Goal: Find specific page/section: Find specific page/section

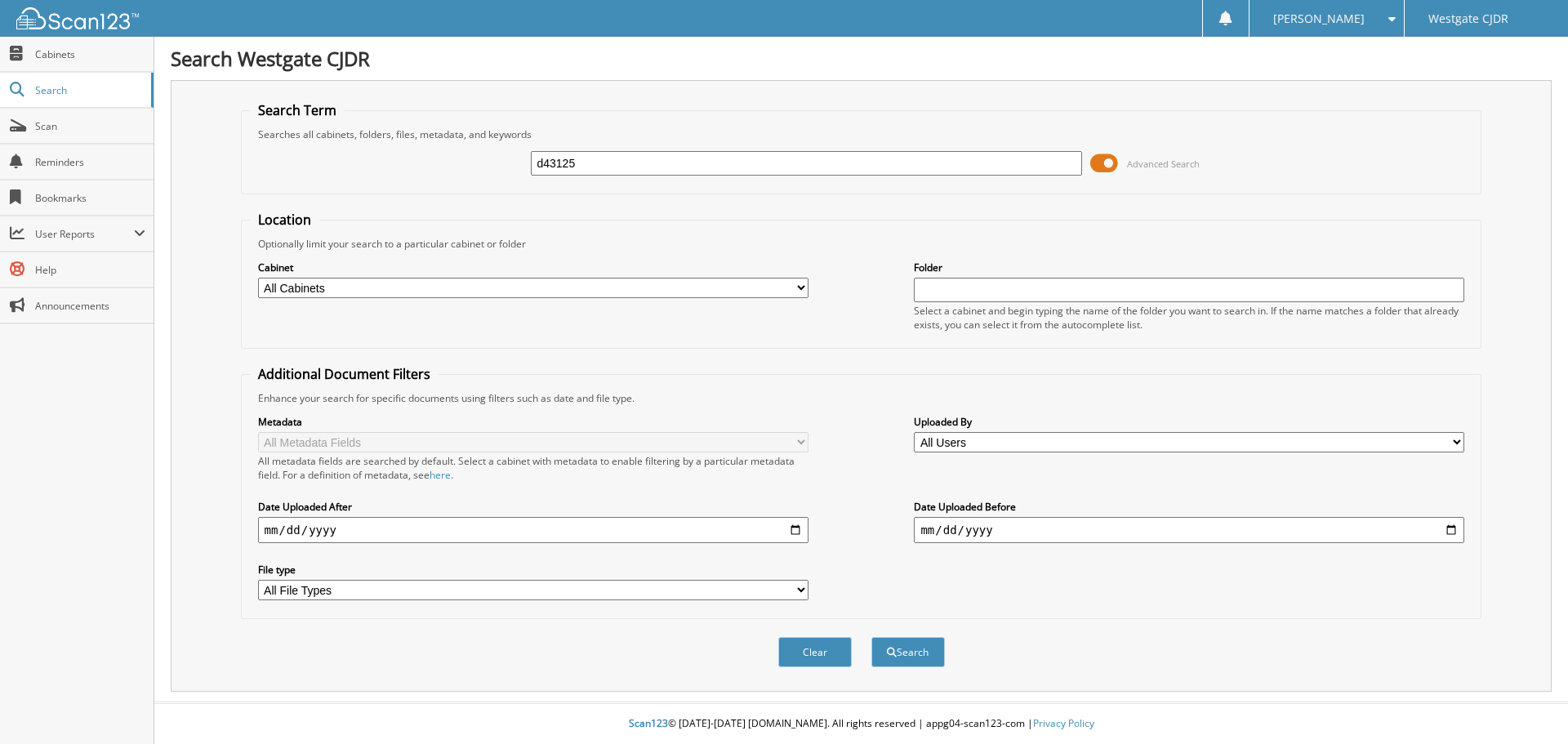
type input "d43125"
click at [871, 637] on button "Search" at bounding box center [907, 653] width 73 height 30
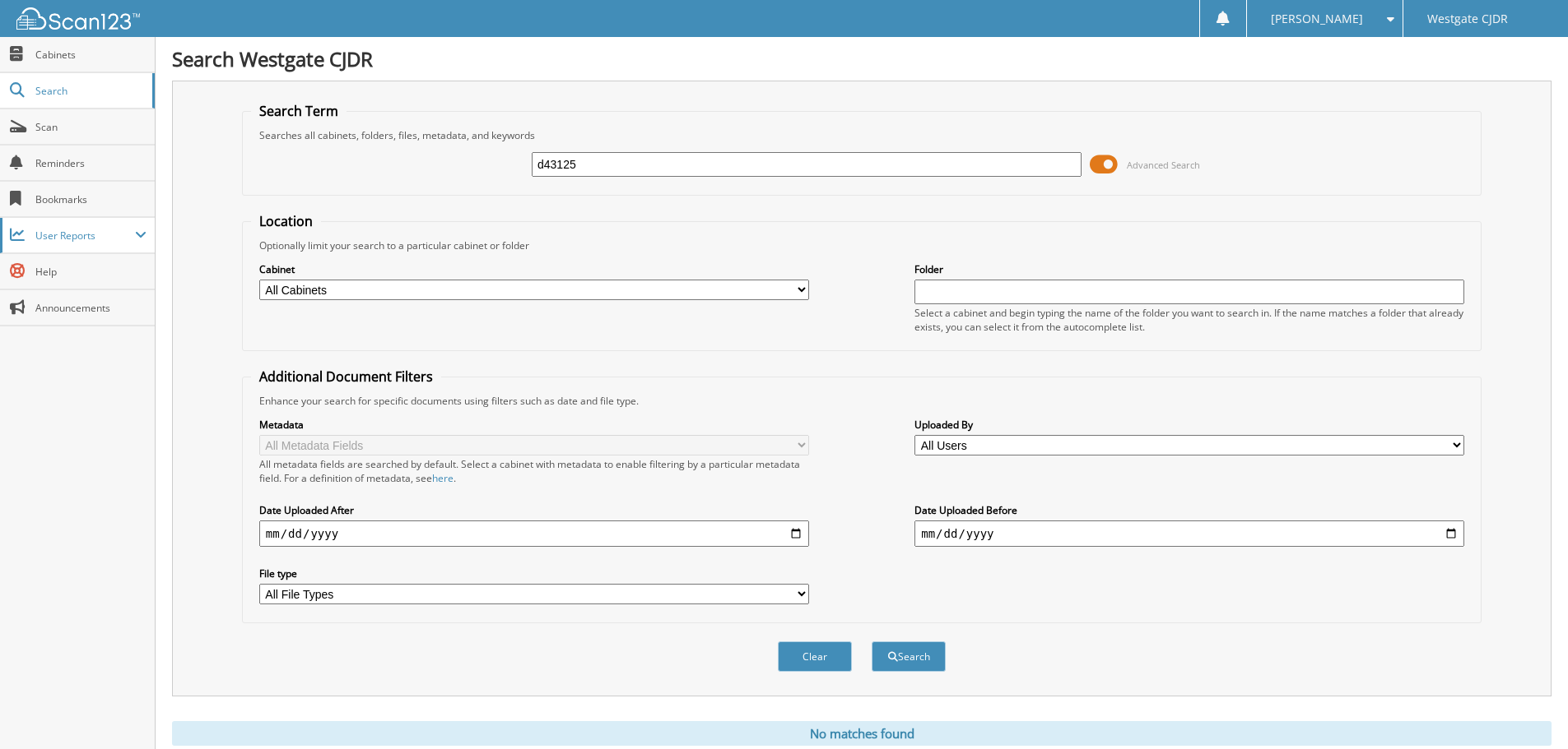
click at [76, 229] on span "User Reports" at bounding box center [85, 236] width 100 height 14
click at [58, 279] on link "My Recent Activity" at bounding box center [77, 270] width 154 height 35
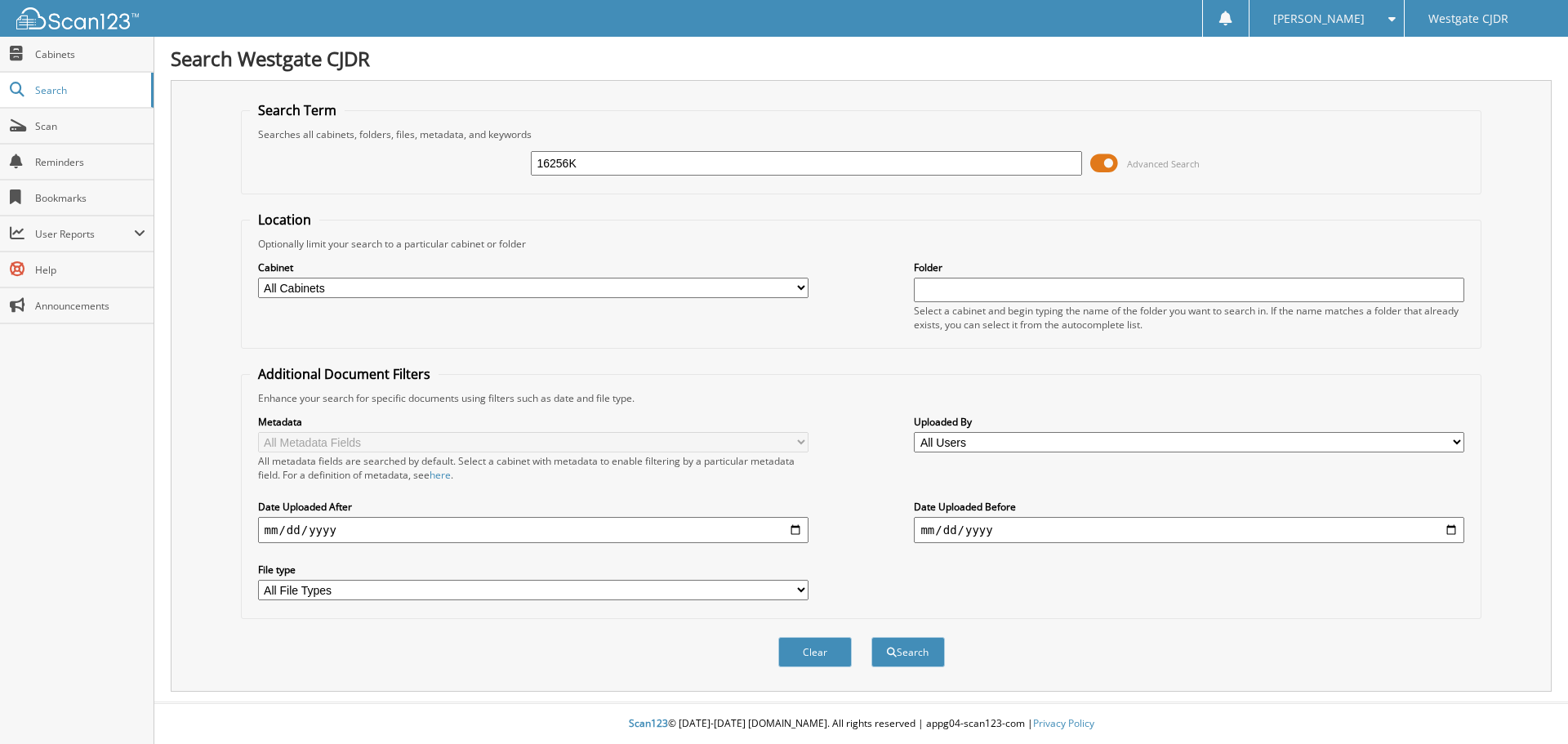
type input "16256K"
click at [871, 637] on button "Search" at bounding box center [907, 653] width 73 height 30
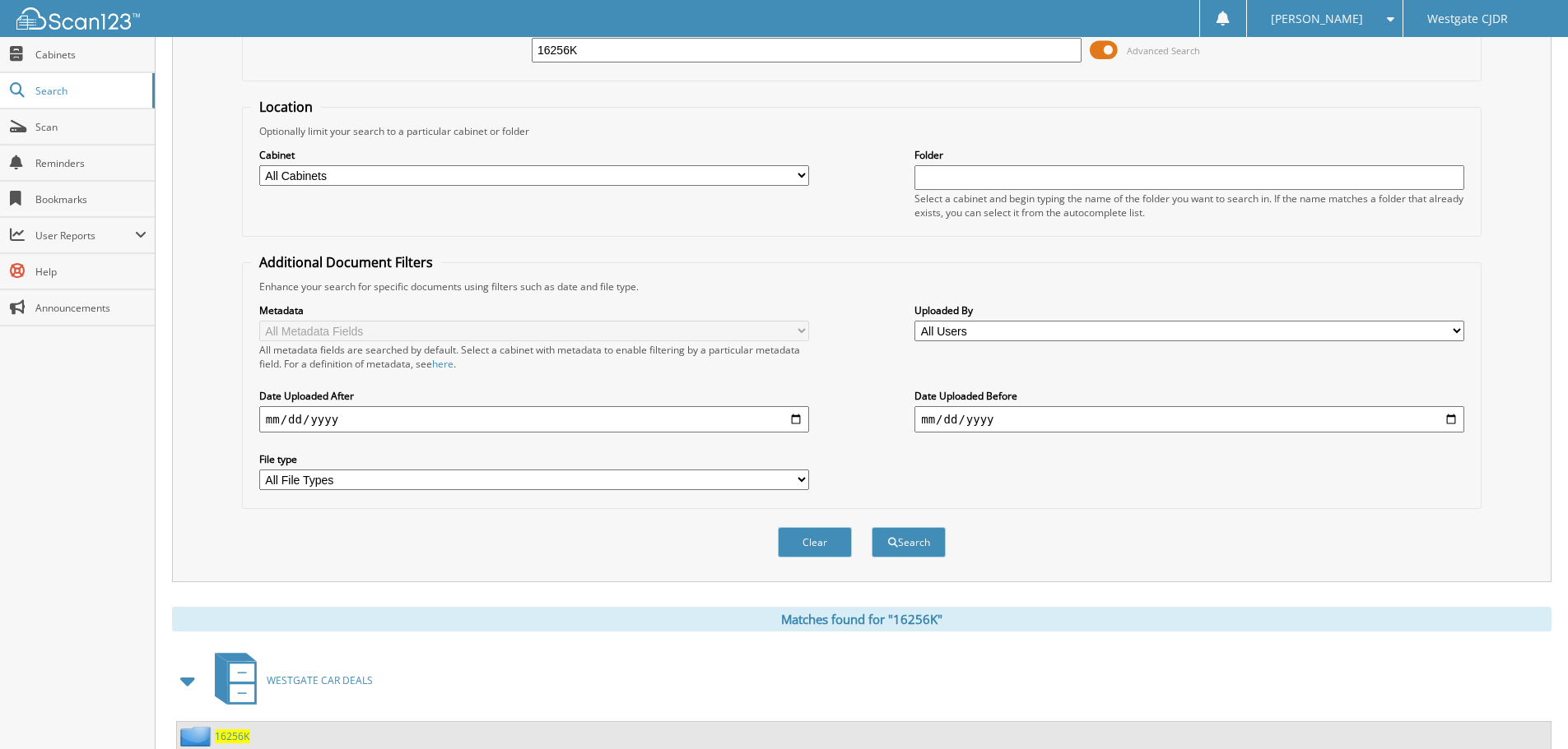
scroll to position [235, 0]
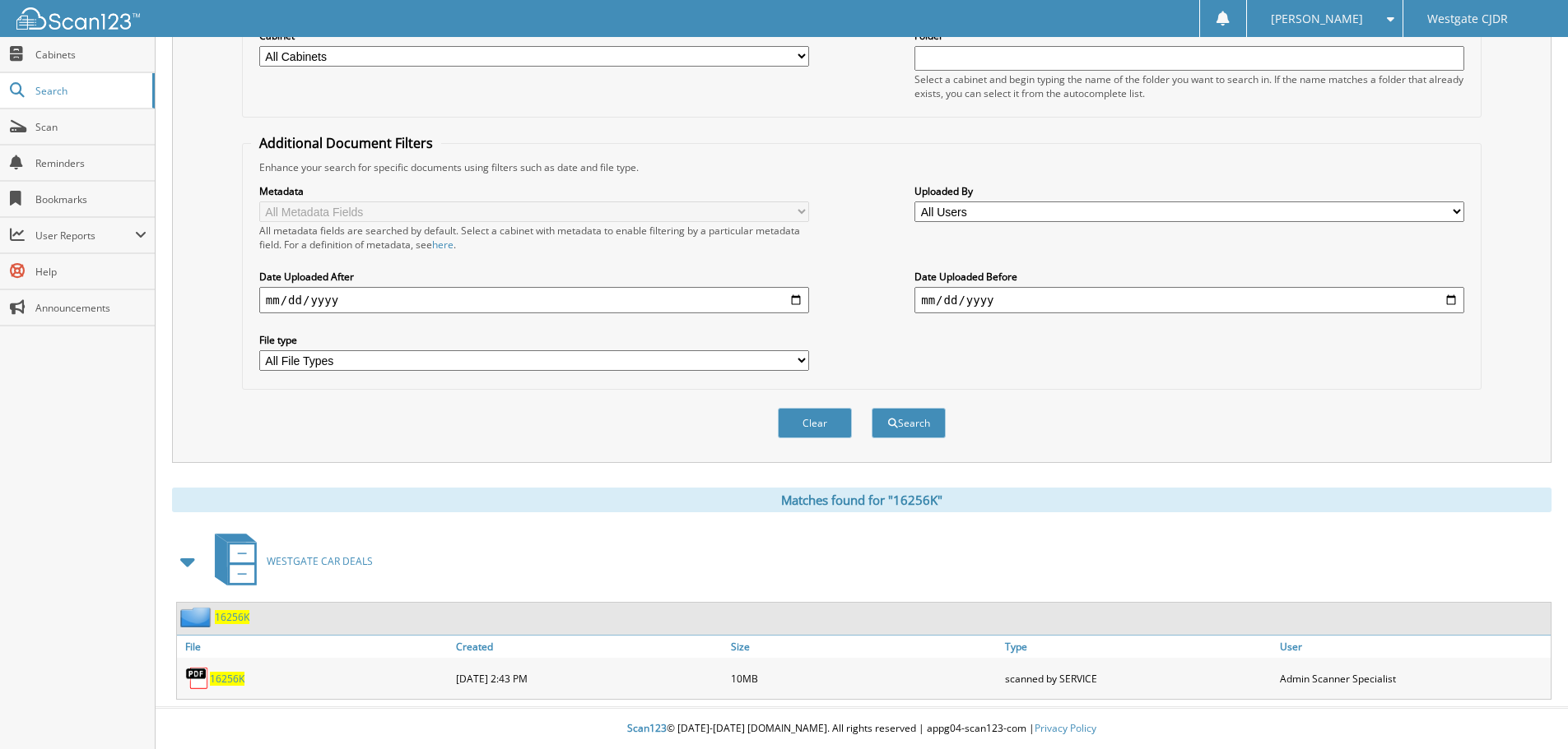
click at [221, 677] on span "16256K" at bounding box center [227, 679] width 35 height 14
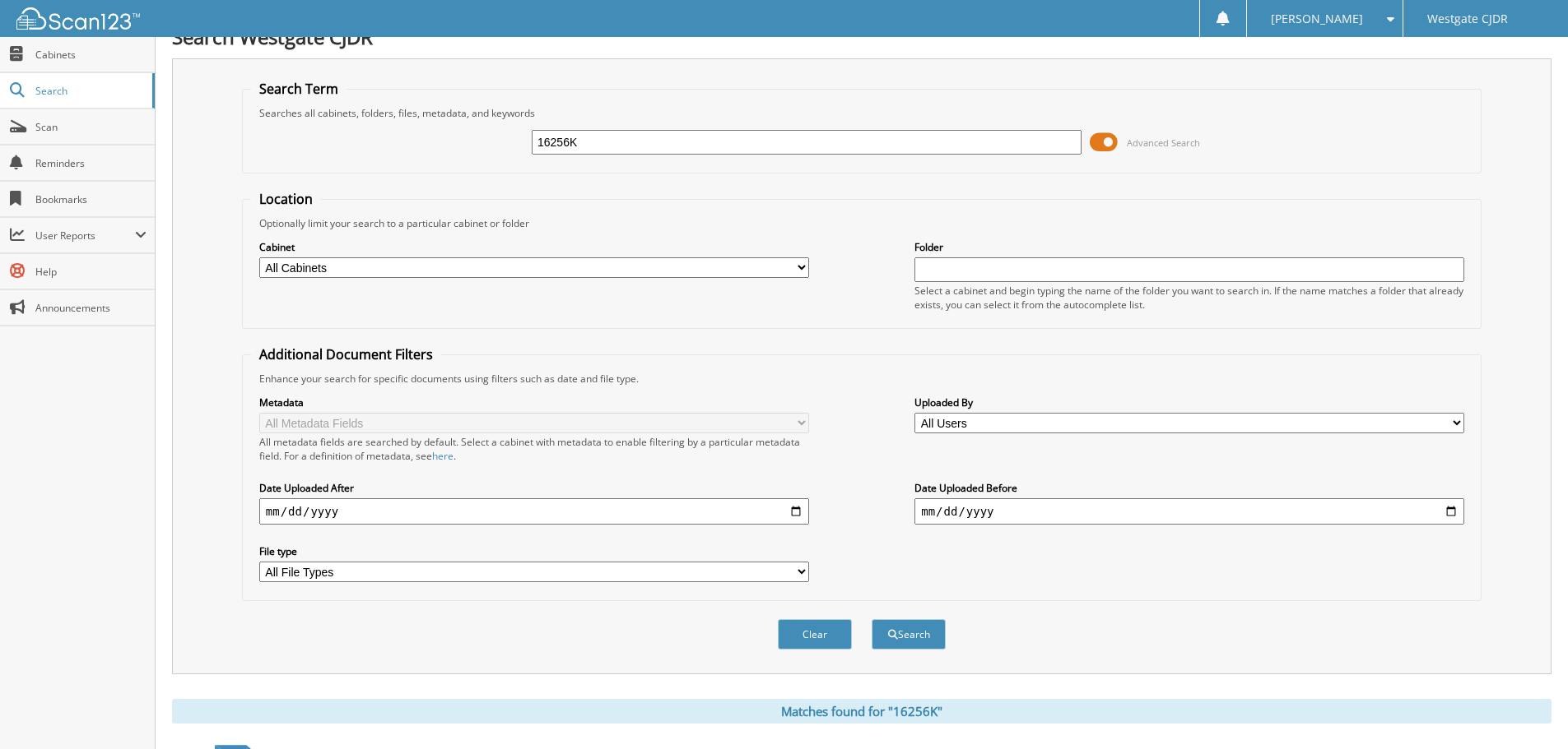
scroll to position [0, 0]
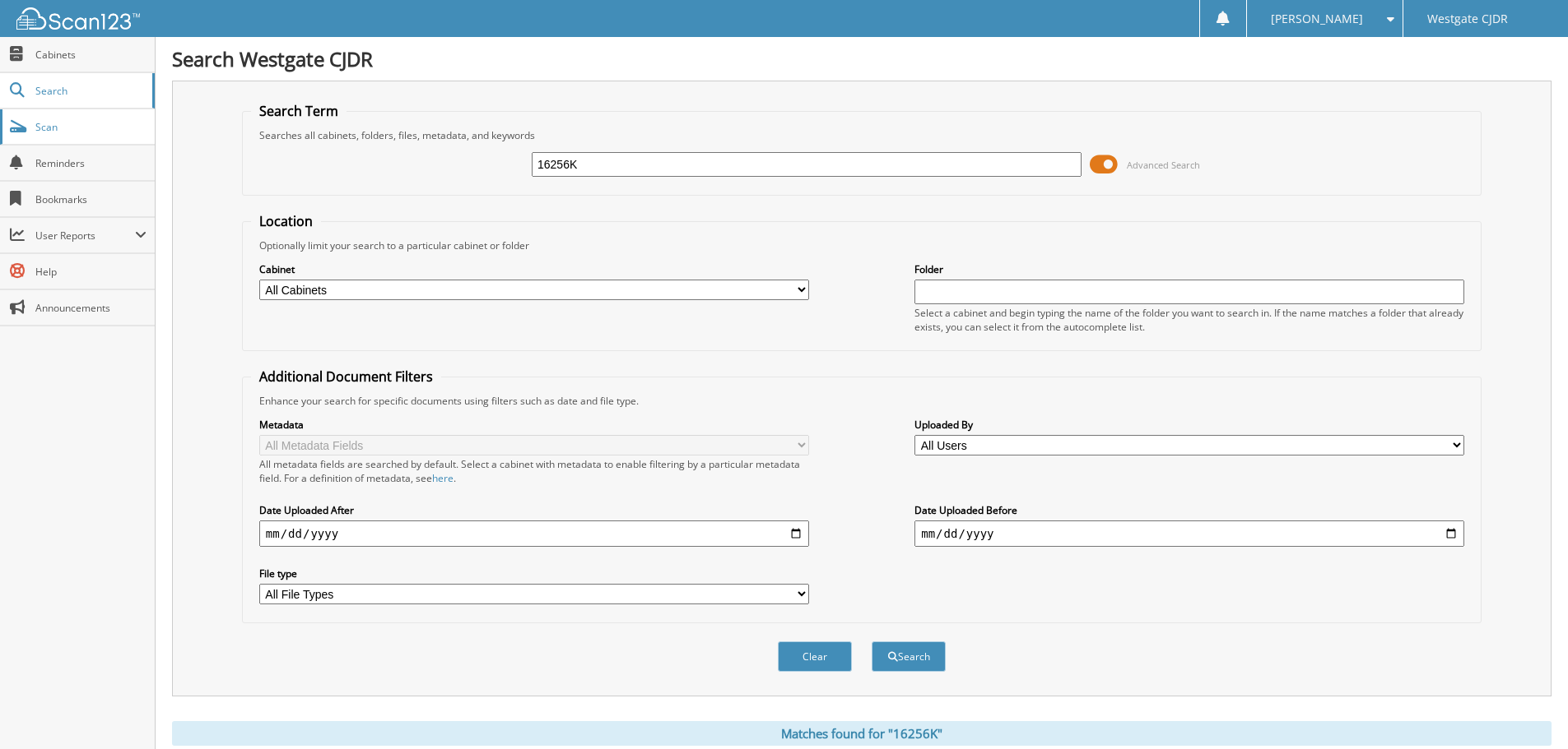
click at [93, 123] on span "Scan" at bounding box center [91, 126] width 111 height 14
